Goal: Task Accomplishment & Management: Manage account settings

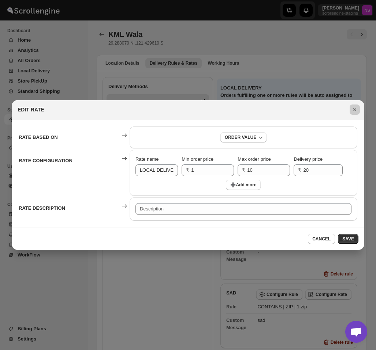
click at [346, 111] on icon "Close" at bounding box center [354, 109] width 7 height 7
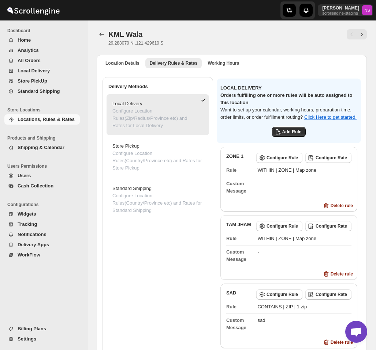
click at [37, 338] on span "Settings" at bounding box center [48, 339] width 61 height 7
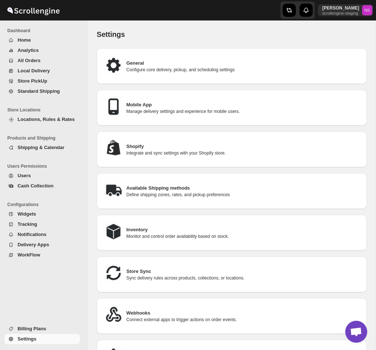
click at [197, 69] on p "Configure core delivery, pickup, and scheduling settings" at bounding box center [243, 70] width 234 height 6
select select "a"
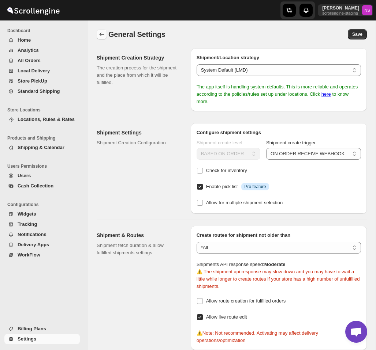
click at [97, 35] on button "back" at bounding box center [102, 34] width 10 height 10
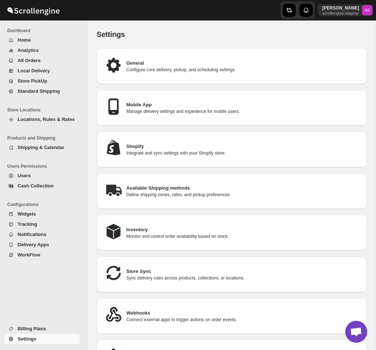
click at [165, 151] on p "Integrate and sync settings with your Shopify store." at bounding box center [243, 153] width 234 height 6
select select "SHIPMENT_DELIVERED"
select select "ONLY_DELIVERED_QUANTITY"
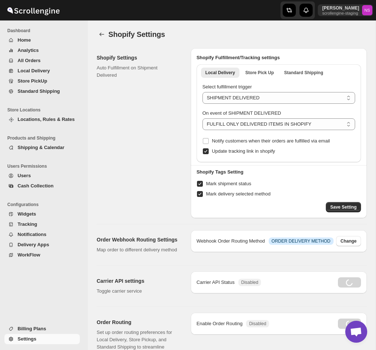
radio input "true"
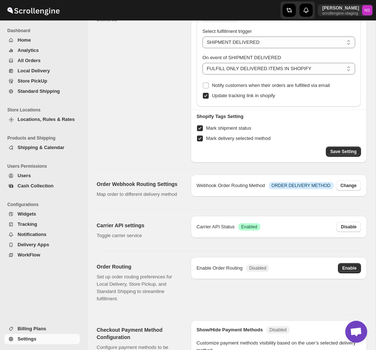
scroll to position [82, 0]
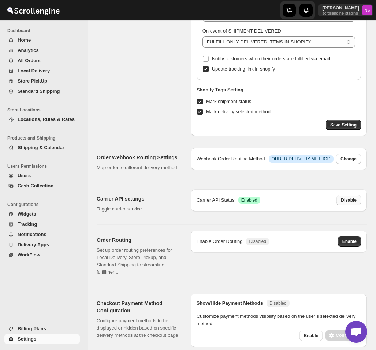
click at [343, 206] on button "Disable" at bounding box center [348, 200] width 25 height 10
click at [346, 203] on span "Enable" at bounding box center [349, 200] width 14 height 6
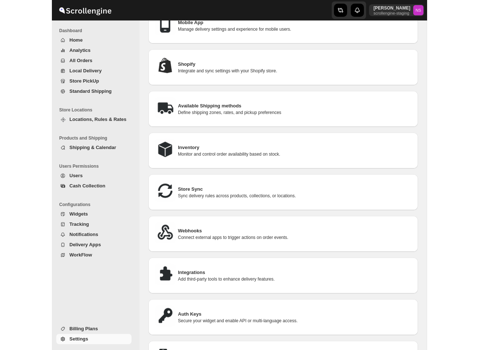
scroll to position [82, 0]
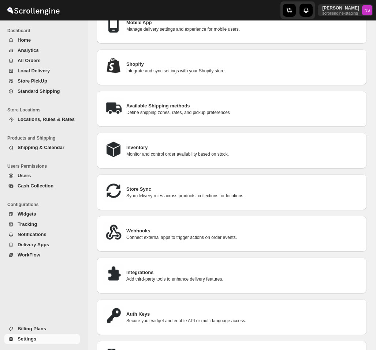
click at [186, 68] on p "Integrate and sync settings with your Shopify store." at bounding box center [243, 71] width 234 height 6
select select "SHIPMENT_DELIVERED"
select select "ONLY_DELIVERED_QUANTITY"
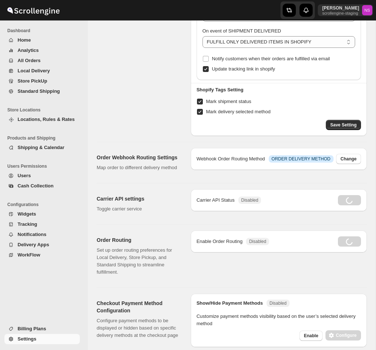
radio input "true"
click at [345, 203] on span "Disable" at bounding box center [348, 200] width 16 height 6
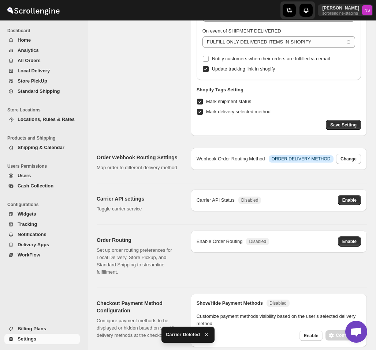
click at [276, 188] on div "Shopify Settings Auto Fulfillment on Shipment Delivered Shopify Fulfillment/Tra…" at bounding box center [229, 218] width 276 height 517
